Goal: Information Seeking & Learning: Find specific fact

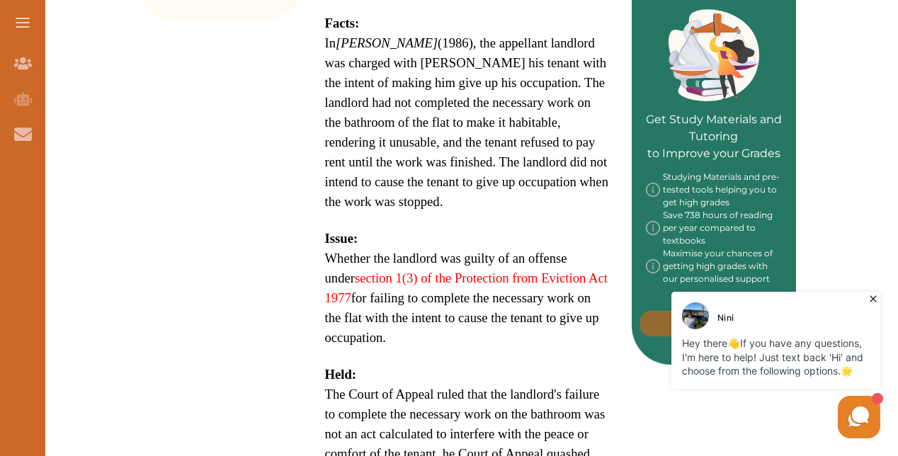
scroll to position [566, 0]
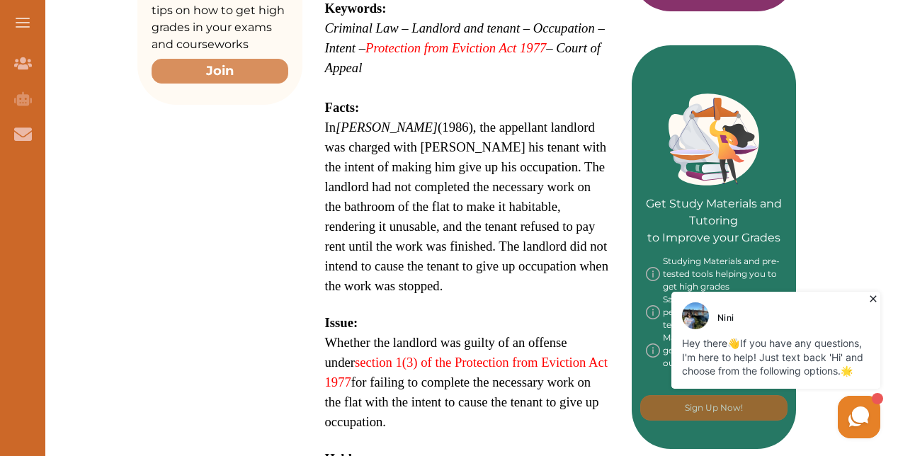
click at [325, 100] on strong "Facts:" at bounding box center [342, 107] width 35 height 15
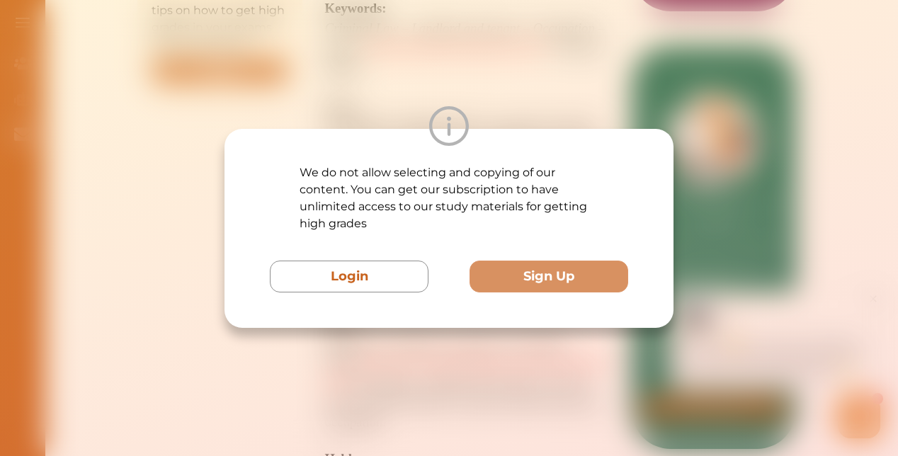
click at [555, 93] on div "We do not allow selecting and copying of our content. You can get our subscript…" at bounding box center [449, 228] width 898 height 456
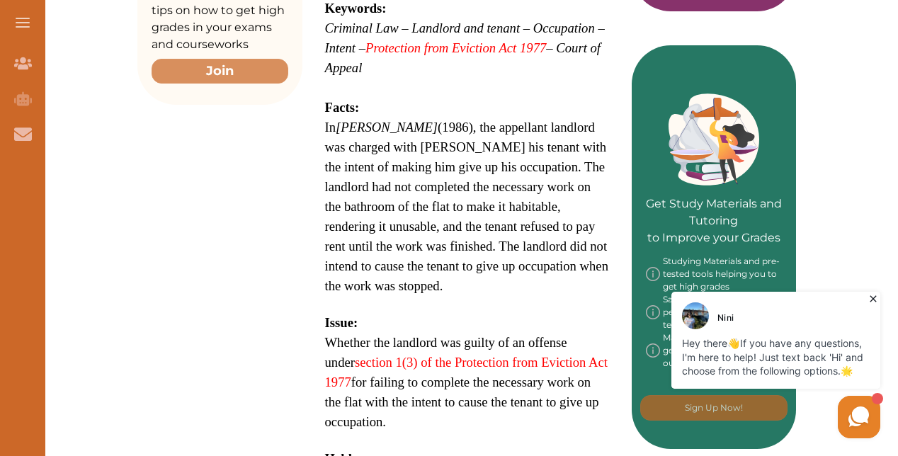
click at [336, 120] on em "[PERSON_NAME]" at bounding box center [387, 127] width 102 height 15
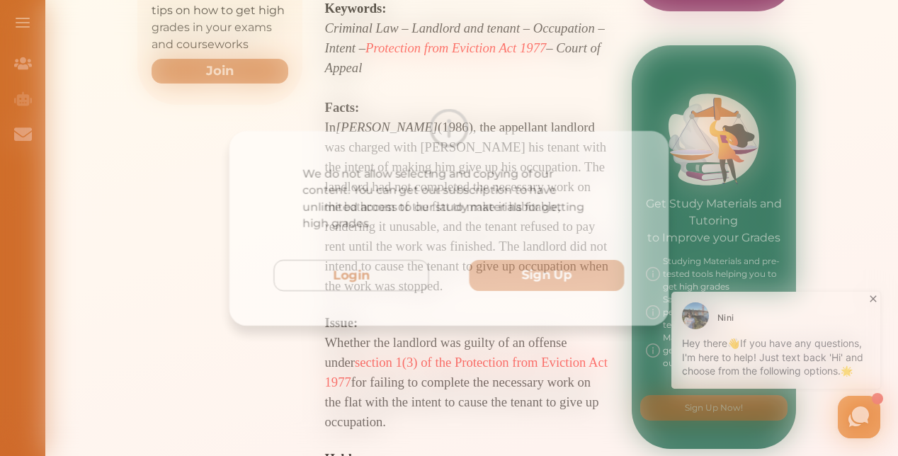
click at [379, 95] on div "We do not allow selecting and copying of our content. You can get our subscript…" at bounding box center [449, 228] width 898 height 456
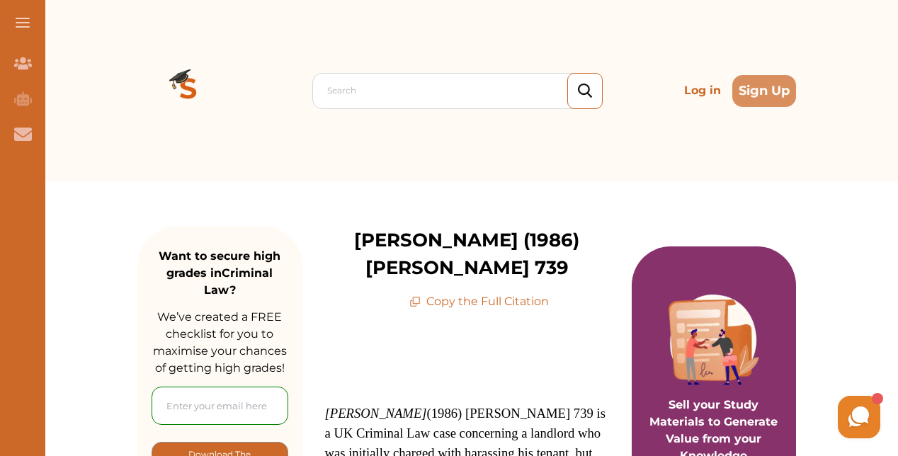
click at [474, 293] on p "Copy the Full Citation" at bounding box center [478, 301] width 139 height 17
click at [498, 293] on p "Copy the Full Citation" at bounding box center [478, 301] width 139 height 17
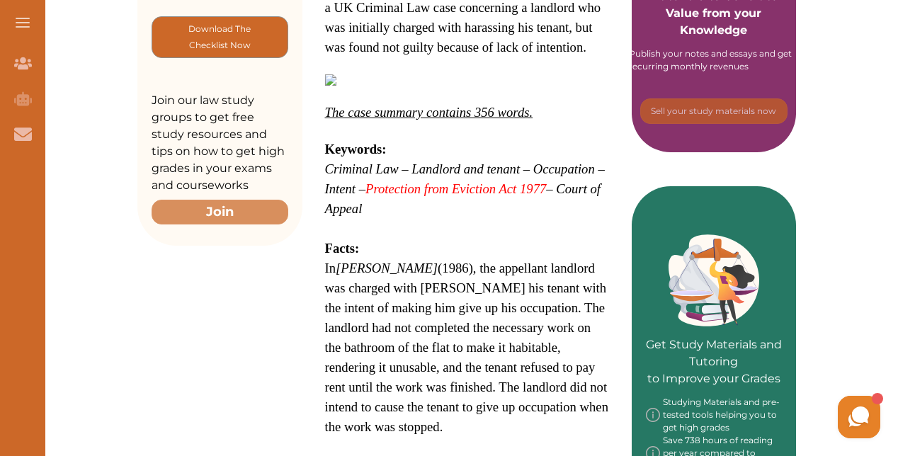
scroll to position [495, 0]
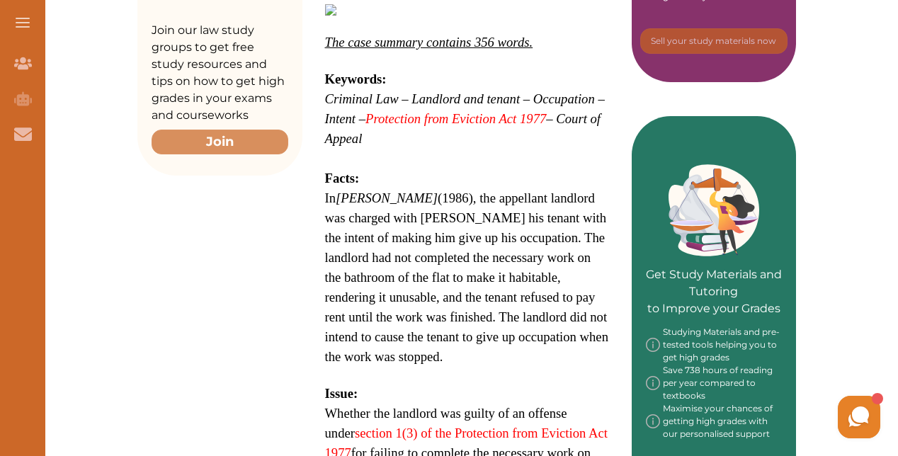
click at [363, 190] on em "[PERSON_NAME]" at bounding box center [387, 197] width 102 height 15
